Goal: Navigation & Orientation: Find specific page/section

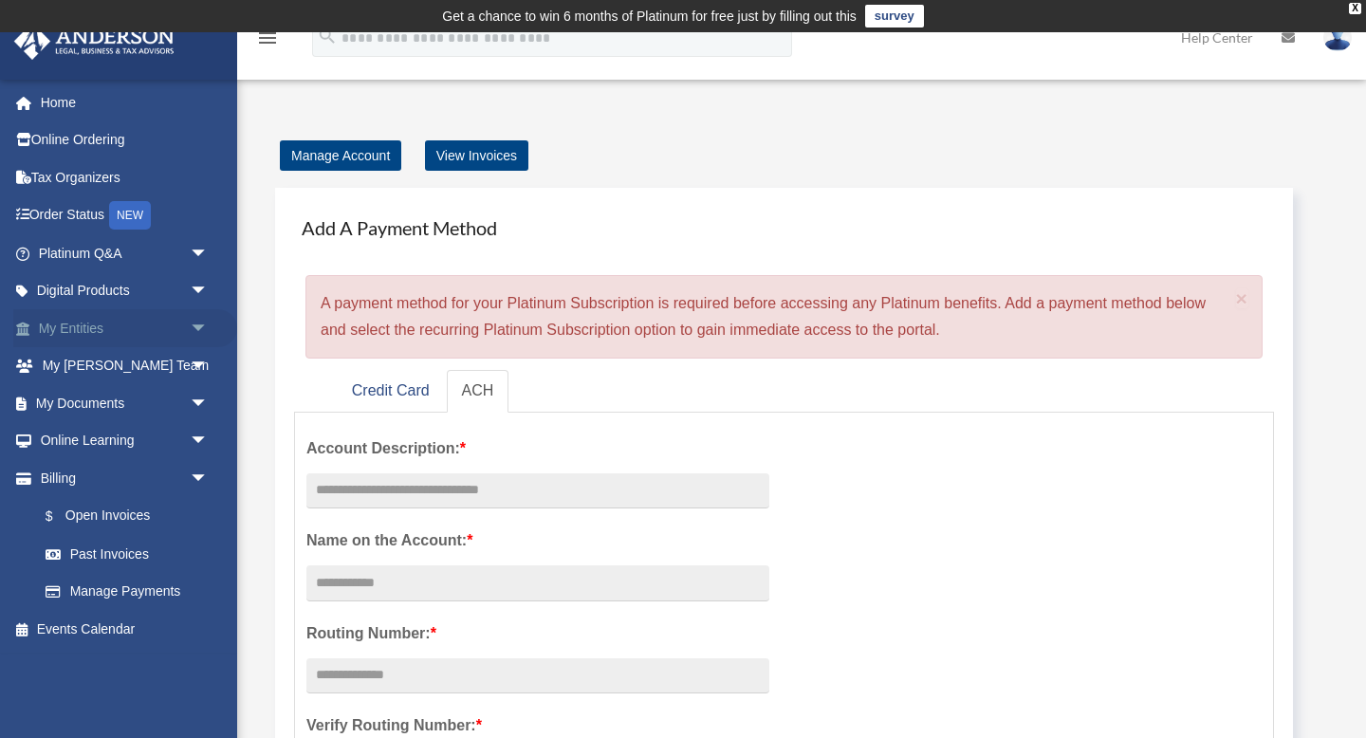
click at [98, 341] on link "My Entities arrow_drop_down" at bounding box center [125, 328] width 224 height 38
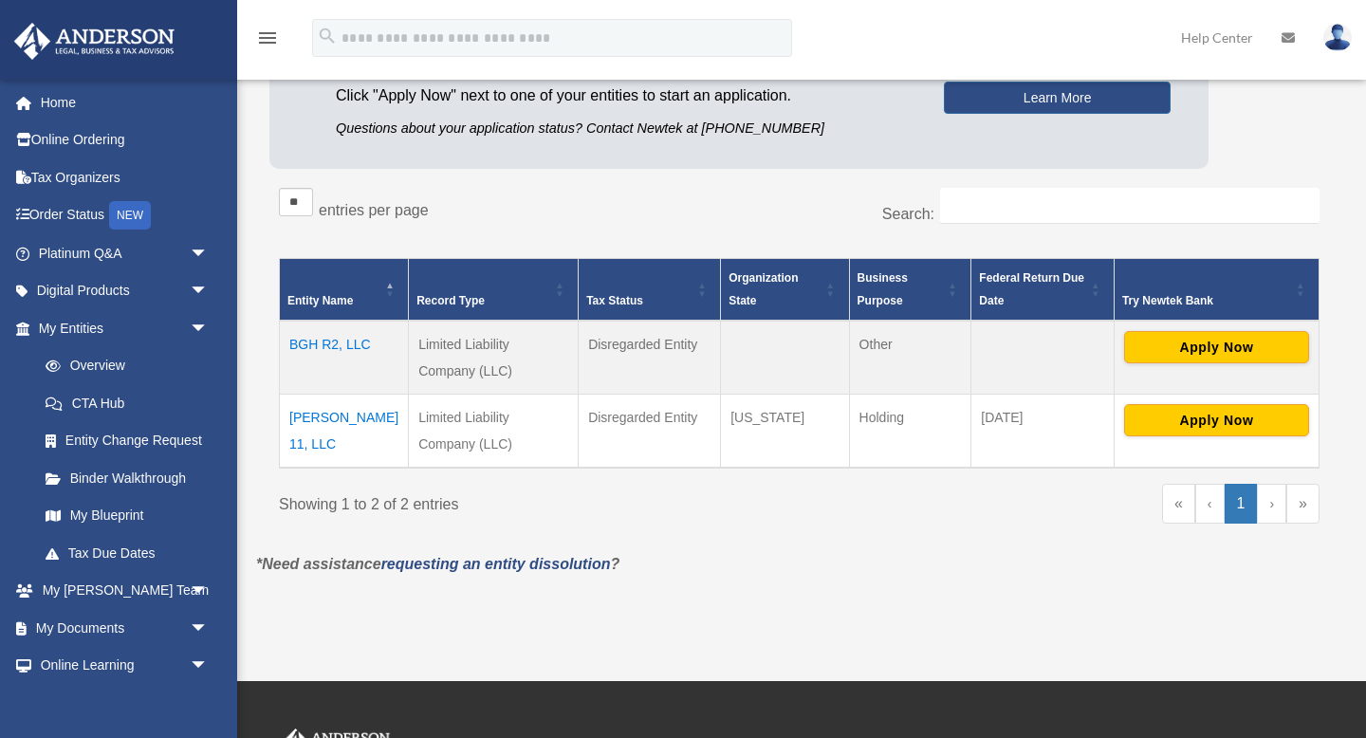
scroll to position [262, 0]
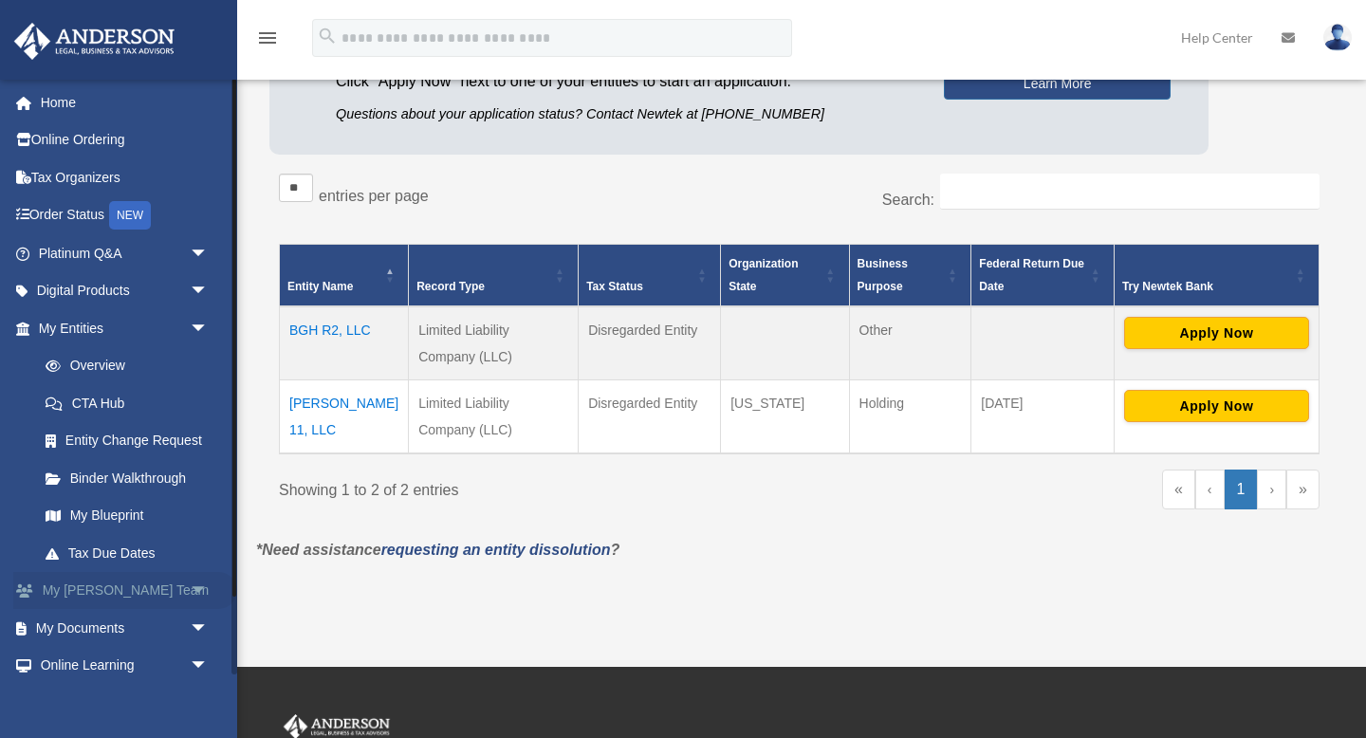
click at [194, 586] on span "arrow_drop_down" at bounding box center [209, 591] width 38 height 39
click at [201, 582] on span "arrow_drop_up" at bounding box center [209, 591] width 38 height 39
click at [192, 616] on span "arrow_drop_down" at bounding box center [209, 628] width 38 height 39
click at [81, 664] on link "Box" at bounding box center [132, 666] width 211 height 38
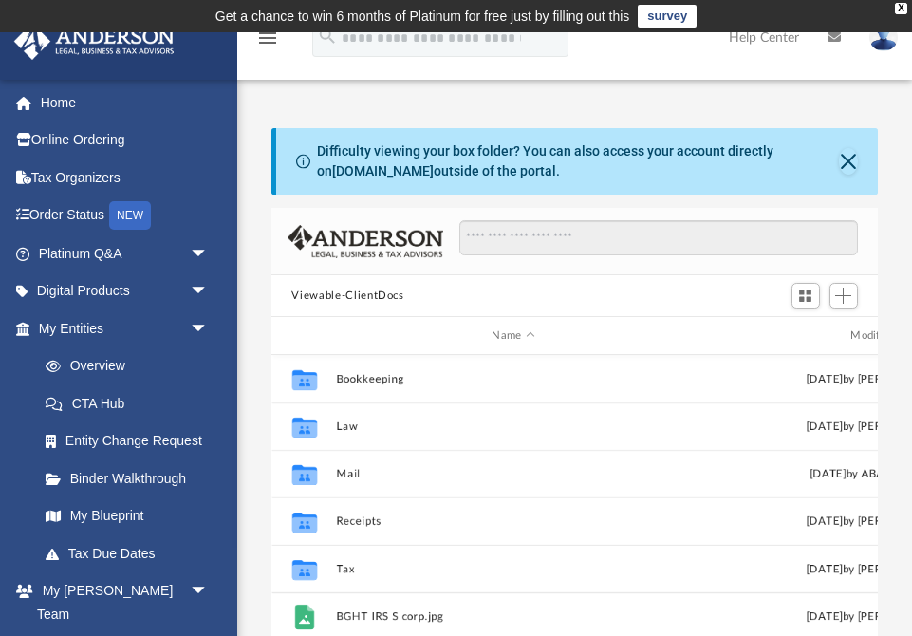
scroll to position [431, 607]
